Goal: Task Accomplishment & Management: Manage account settings

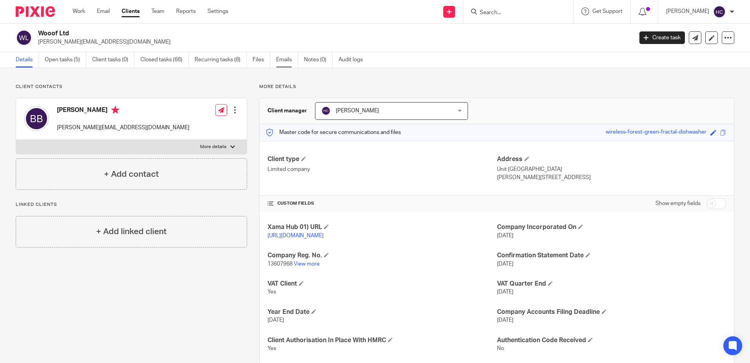
click at [287, 56] on link "Emails" at bounding box center [287, 59] width 22 height 15
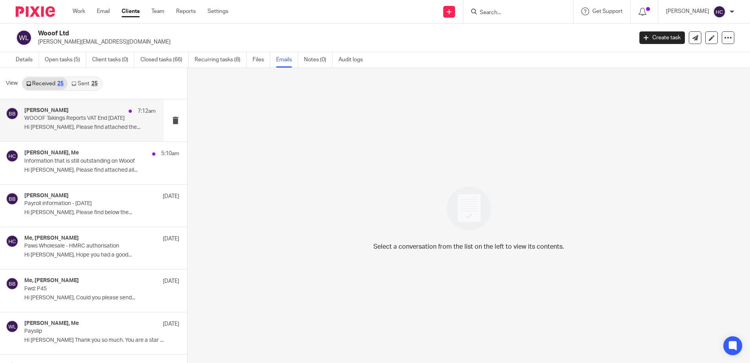
click at [102, 109] on div "Benjamin Bierman 7:12am" at bounding box center [89, 111] width 131 height 8
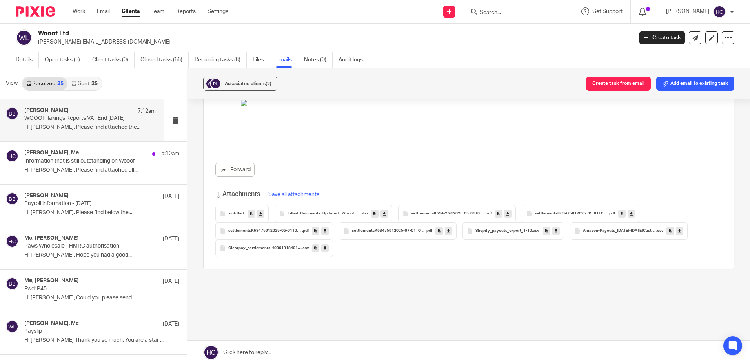
scroll to position [203, 0]
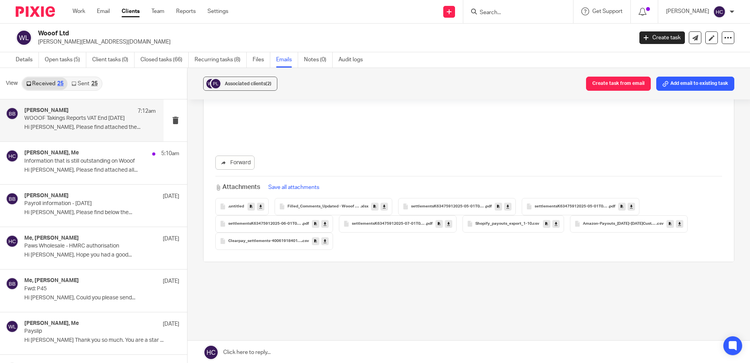
click at [678, 224] on icon at bounding box center [679, 223] width 3 height 6
click at [324, 242] on icon at bounding box center [325, 241] width 3 height 6
click at [552, 225] on link at bounding box center [555, 224] width 7 height 8
click at [556, 225] on link at bounding box center [555, 224] width 7 height 8
click at [448, 222] on icon at bounding box center [448, 223] width 3 height 6
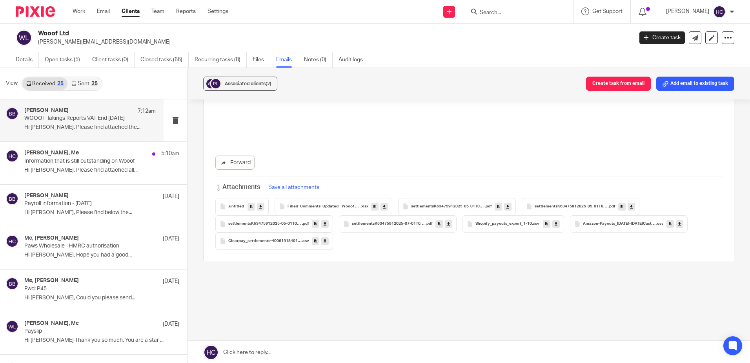
click at [325, 222] on link at bounding box center [324, 224] width 7 height 8
click at [631, 207] on icon at bounding box center [631, 206] width 3 height 6
click at [506, 206] on icon at bounding box center [507, 206] width 3 height 6
click at [383, 206] on icon at bounding box center [384, 206] width 3 height 6
click at [422, 330] on div "Associated clients (2) Create task from email Add email to existing task WOOOF …" at bounding box center [469, 216] width 563 height 296
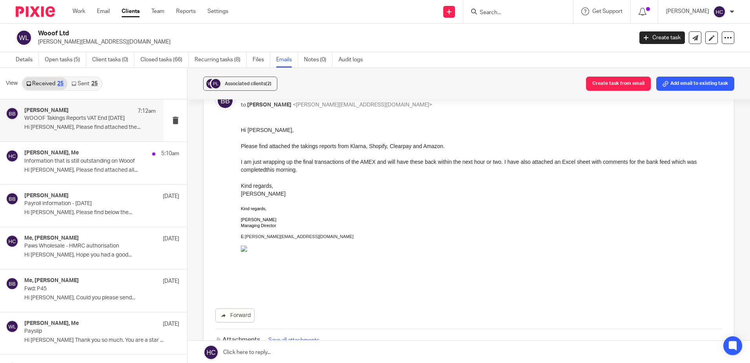
scroll to position [0, 0]
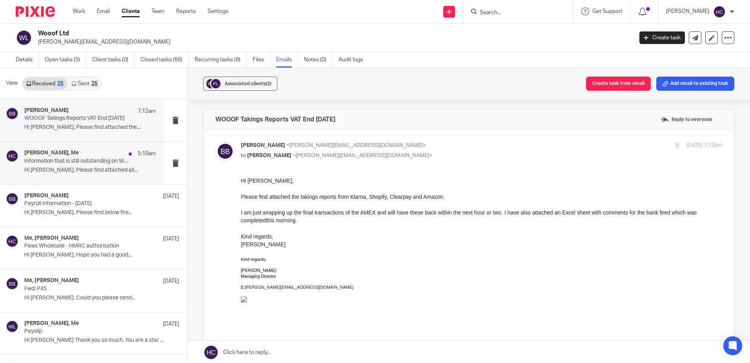
click at [86, 160] on p "Information that is still outstanding on Wooof" at bounding box center [76, 161] width 105 height 7
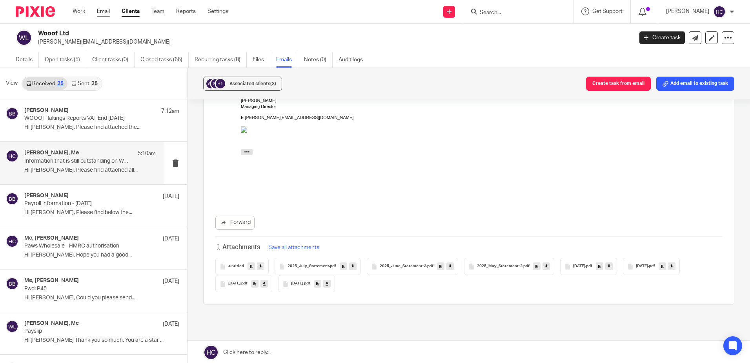
click at [105, 8] on link "Email" at bounding box center [103, 11] width 13 height 8
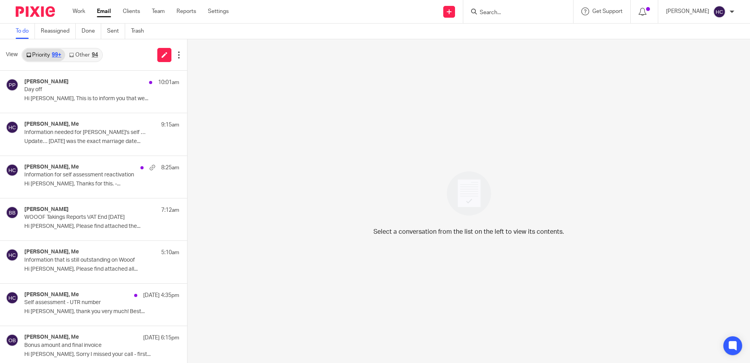
click at [95, 56] on div "94" at bounding box center [95, 54] width 6 height 5
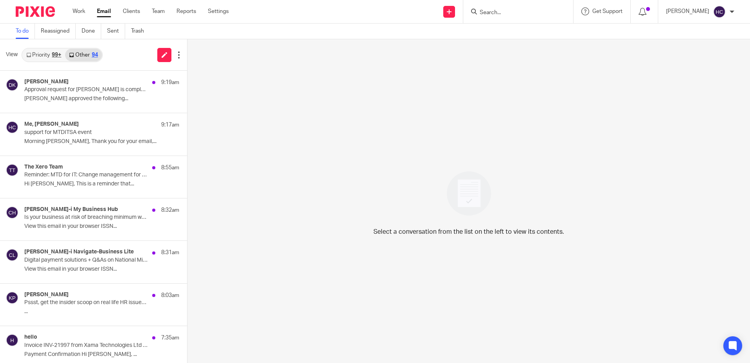
click at [47, 54] on link "Priority 99+" at bounding box center [43, 55] width 43 height 13
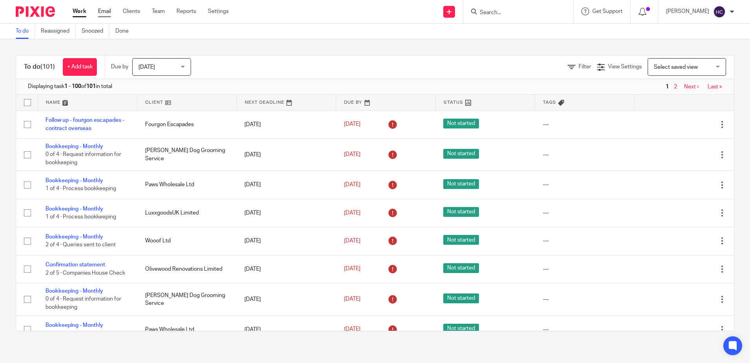
click at [99, 14] on link "Email" at bounding box center [104, 11] width 13 height 8
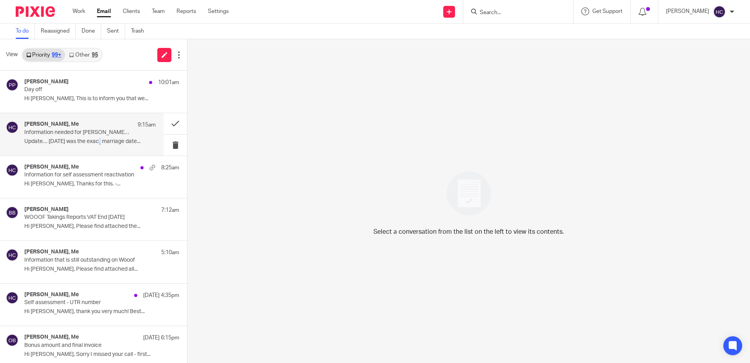
click at [100, 141] on p "Update… [DATE] was the exact marriage date..." at bounding box center [89, 141] width 131 height 7
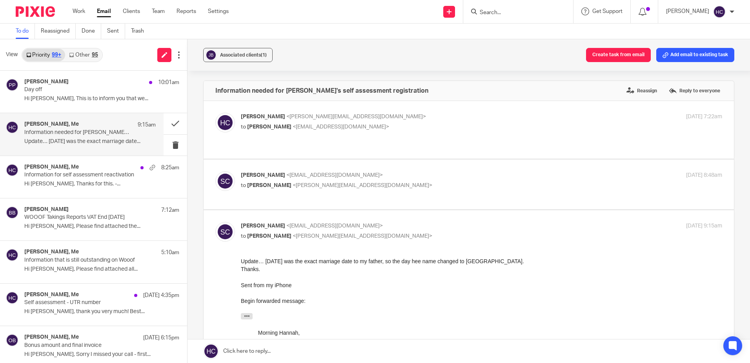
click at [583, 222] on div "[DATE] 9:15am" at bounding box center [642, 226] width 160 height 8
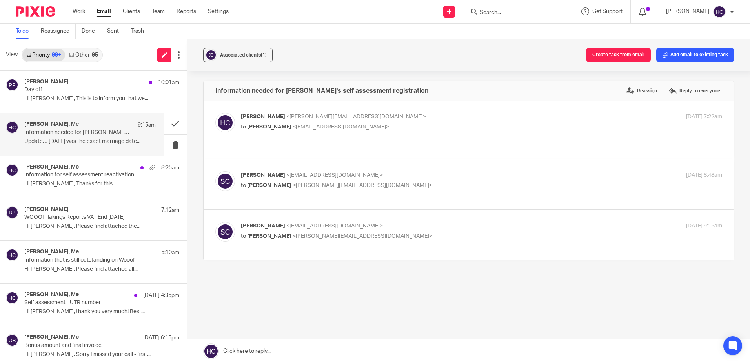
click at [49, 133] on p "Information needed for [PERSON_NAME]'s self assessment registration" at bounding box center [76, 132] width 105 height 7
click at [377, 211] on label at bounding box center [469, 235] width 530 height 50
click at [215, 221] on input "checkbox" at bounding box center [215, 221] width 0 height 0
checkbox input "true"
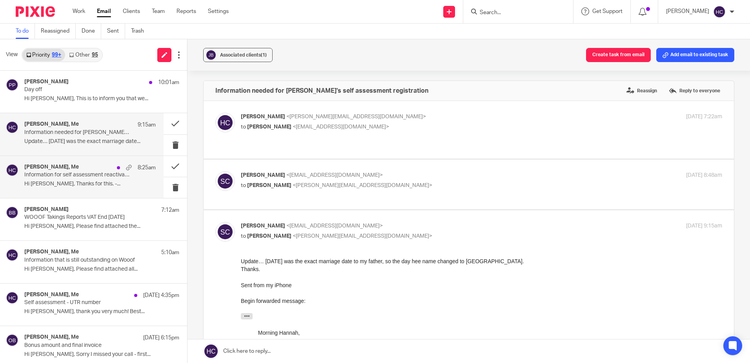
click at [68, 172] on p "Information for self assessment reactivation" at bounding box center [76, 174] width 105 height 7
